Goal: Task Accomplishment & Management: Manage account settings

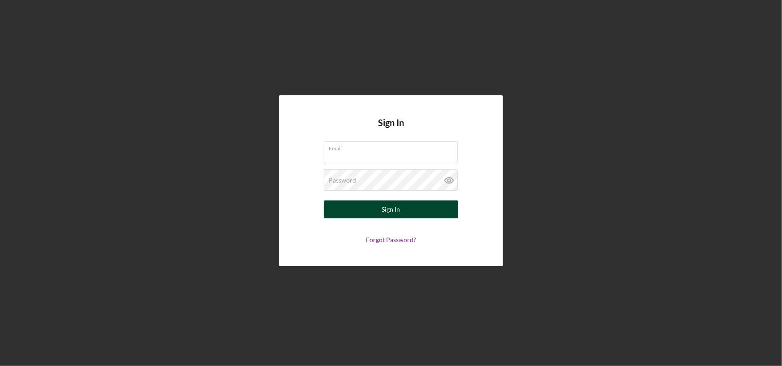
type input "[PERSON_NAME][EMAIL_ADDRESS][DOMAIN_NAME]"
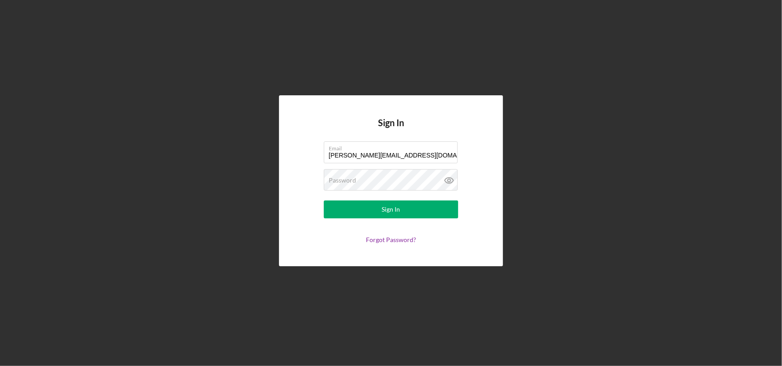
drag, startPoint x: 425, startPoint y: 210, endPoint x: 463, endPoint y: 182, distance: 46.7
click at [425, 209] on button "Sign In" at bounding box center [391, 210] width 134 height 18
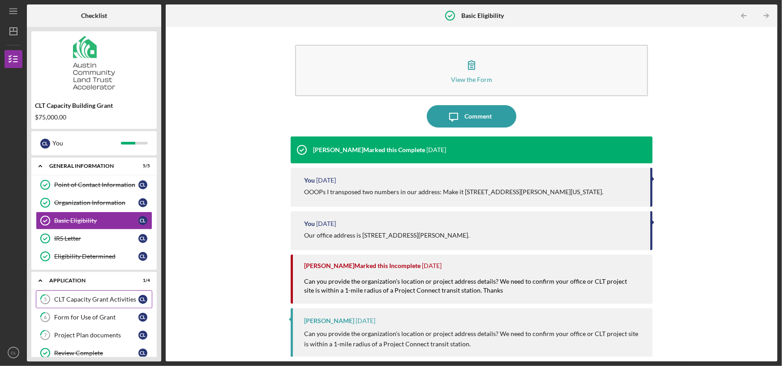
scroll to position [45, 0]
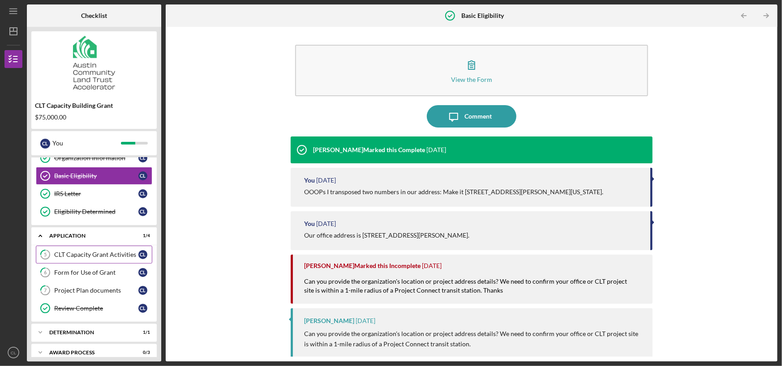
click at [94, 251] on div "CLT Capacity Grant Activities" at bounding box center [96, 254] width 84 height 7
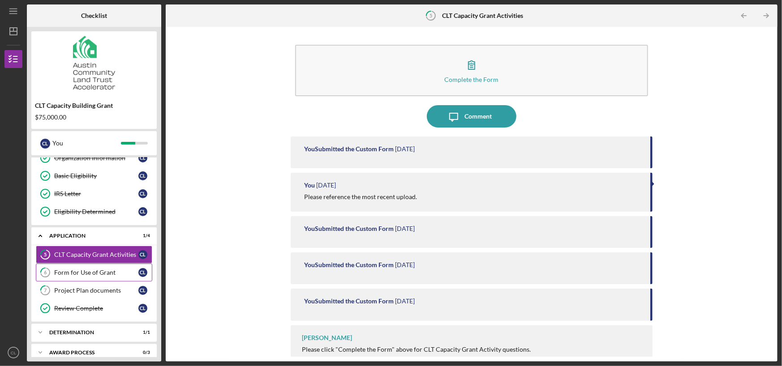
click at [118, 271] on div "Form for Use of Grant" at bounding box center [96, 272] width 84 height 7
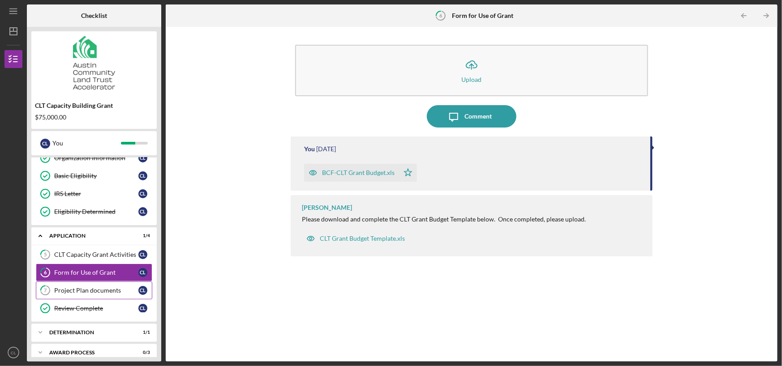
click at [115, 288] on div "Project Plan documents" at bounding box center [96, 290] width 84 height 7
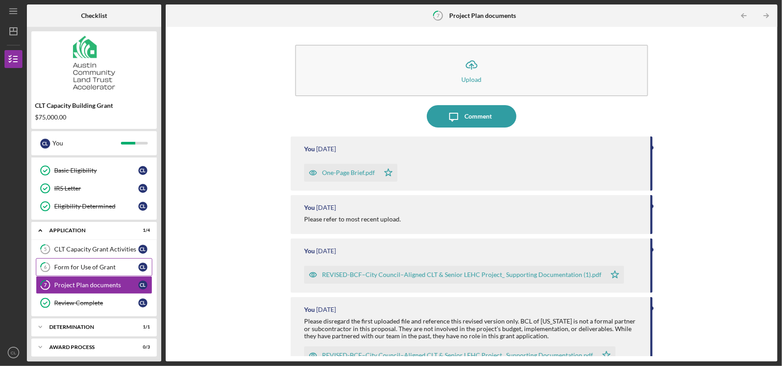
scroll to position [53, 0]
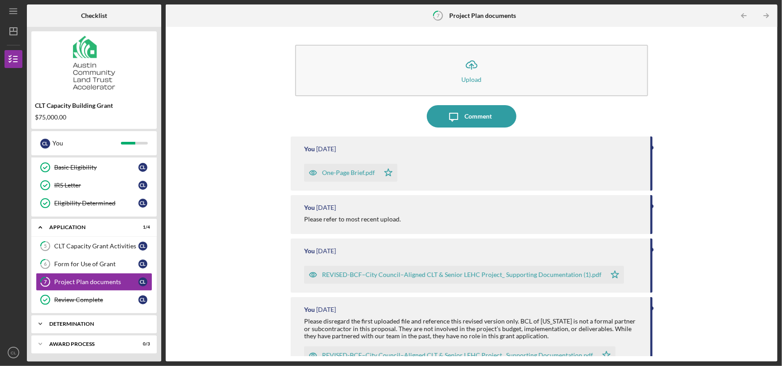
click at [98, 322] on div "Determination" at bounding box center [97, 324] width 96 height 5
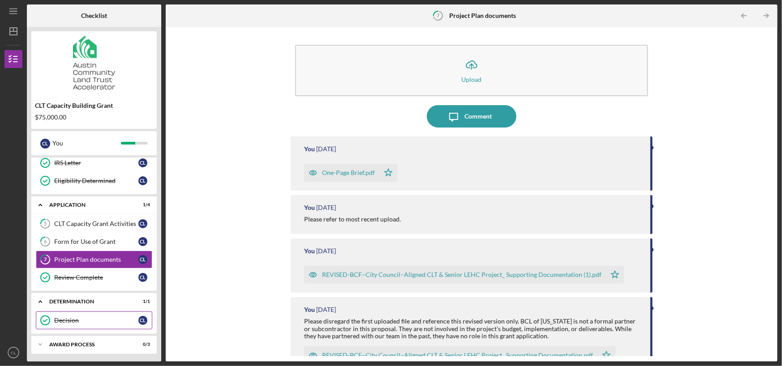
click at [71, 315] on link "Decision Decision C L" at bounding box center [94, 321] width 116 height 18
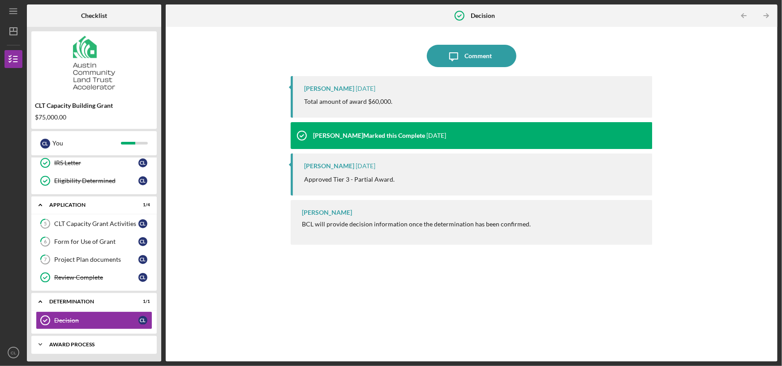
click at [77, 342] on div "Award Process" at bounding box center [97, 344] width 96 height 5
click at [134, 315] on link "Decision Decision C L" at bounding box center [94, 321] width 116 height 18
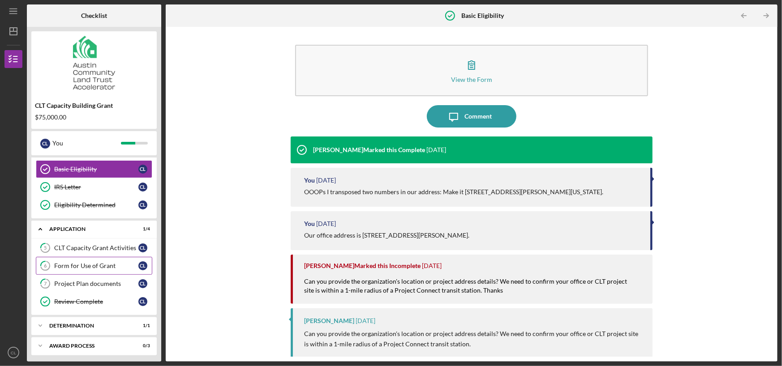
scroll to position [53, 0]
